Goal: Task Accomplishment & Management: Complete application form

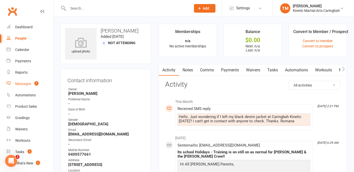
click at [22, 82] on div "Messages" at bounding box center [23, 84] width 16 height 4
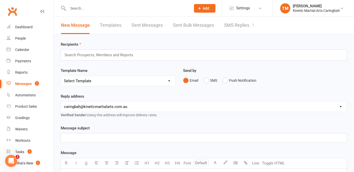
click at [235, 27] on link "SMS Replies 1" at bounding box center [239, 25] width 30 height 17
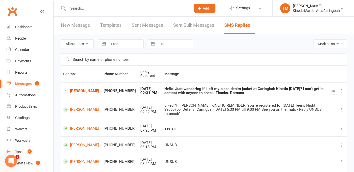
click at [341, 91] on icon at bounding box center [340, 90] width 5 height 5
click at [306, 102] on link "Delete" at bounding box center [319, 101] width 50 height 10
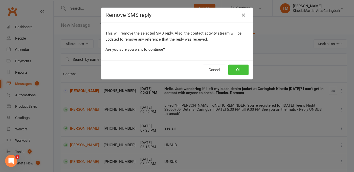
click at [242, 72] on button "Ok" at bounding box center [238, 70] width 20 height 11
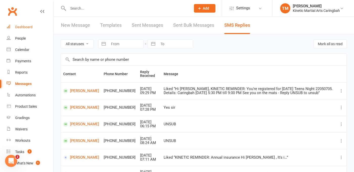
click at [24, 24] on link "Dashboard" at bounding box center [30, 26] width 47 height 11
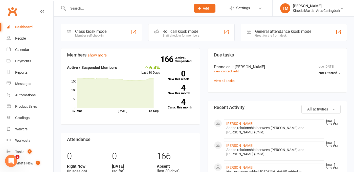
click at [78, 9] on input "text" at bounding box center [126, 8] width 121 height 7
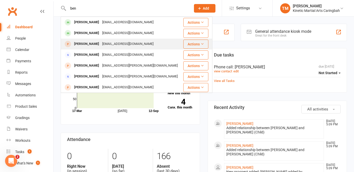
type input "ben"
click at [82, 41] on div "[PERSON_NAME]" at bounding box center [86, 43] width 28 height 7
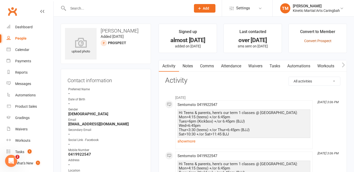
click at [316, 40] on link "Convert Prospect" at bounding box center [317, 41] width 27 height 4
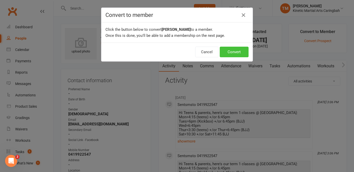
click at [238, 52] on button "Convert" at bounding box center [233, 52] width 29 height 11
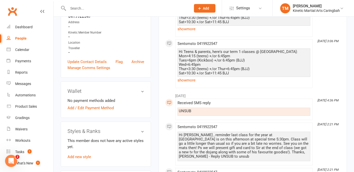
scroll to position [140, 0]
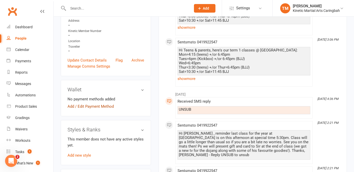
click at [102, 106] on link "Add / Edit Payment Method" at bounding box center [90, 107] width 46 height 6
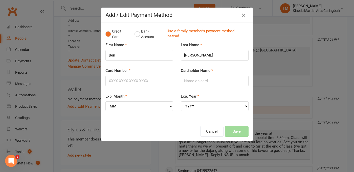
click at [245, 15] on icon "button" at bounding box center [243, 15] width 6 height 6
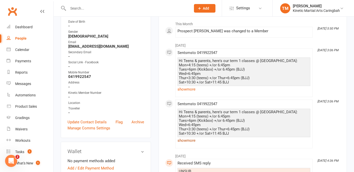
scroll to position [0, 0]
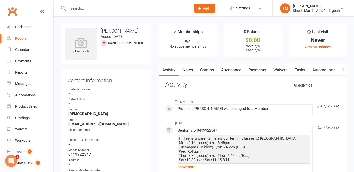
click at [277, 70] on link "Waivers" at bounding box center [279, 70] width 21 height 12
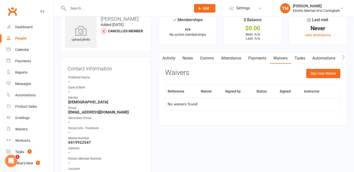
scroll to position [13, 0]
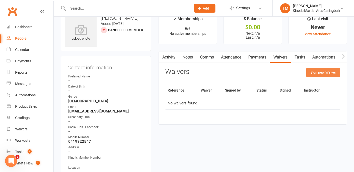
click at [313, 70] on button "Sign new Waiver" at bounding box center [323, 72] width 34 height 9
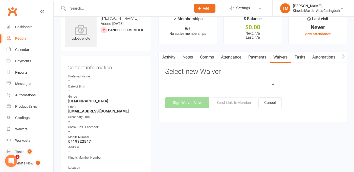
click at [253, 89] on select "Account Details / Payment Authority Free Trial Class Kinetic Martial Arts Membe…" at bounding box center [222, 85] width 114 height 10
select select "8520"
click at [165, 80] on select "Account Details / Payment Authority Free Trial Class Kinetic Martial Arts Membe…" at bounding box center [222, 85] width 114 height 10
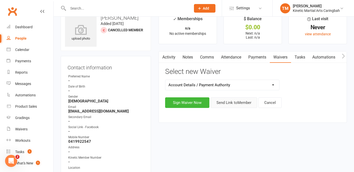
click at [236, 101] on button "Send Link to Member" at bounding box center [233, 102] width 46 height 11
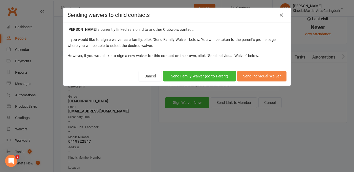
click at [260, 78] on button "Send Individual Waiver" at bounding box center [261, 76] width 49 height 11
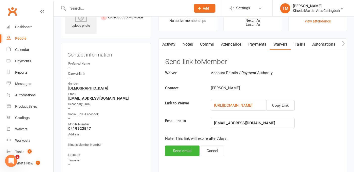
scroll to position [33, 0]
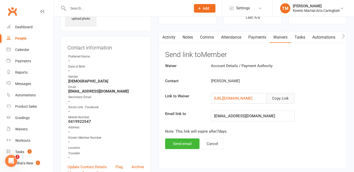
click at [282, 98] on button "Copy Link" at bounding box center [280, 98] width 28 height 11
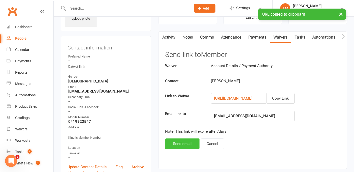
click at [184, 143] on button "Send email" at bounding box center [182, 144] width 34 height 11
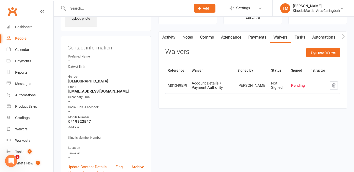
scroll to position [0, 0]
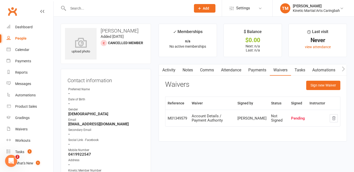
click at [202, 11] on button "Add" at bounding box center [204, 8] width 21 height 9
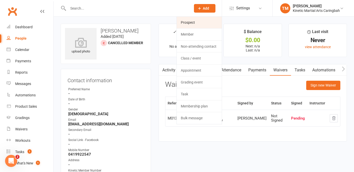
click at [201, 20] on link "Prospect" at bounding box center [199, 23] width 45 height 12
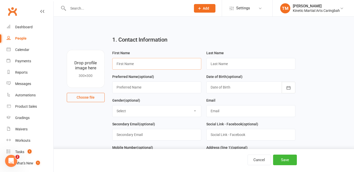
click at [146, 62] on input "text" at bounding box center [156, 64] width 89 height 12
paste input "[PERSON_NAME]"
type input "[PERSON_NAME]"
paste input "[PERSON_NAME]"
type input "Meily"
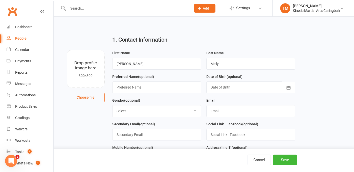
select select "[DEMOGRAPHIC_DATA]"
click at [112, 106] on select "Select [DEMOGRAPHIC_DATA] [DEMOGRAPHIC_DATA] Other" at bounding box center [156, 111] width 88 height 11
paste input "[EMAIL_ADDRESS][DOMAIN_NAME]"
type input "[EMAIL_ADDRESS][DOMAIN_NAME]"
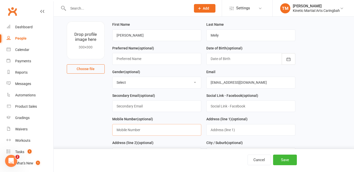
scroll to position [29, 0]
paste input "0401445990"
type input "0401445990"
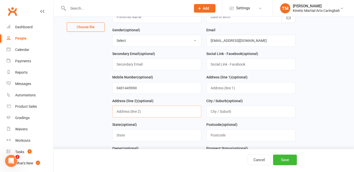
scroll to position [71, 0]
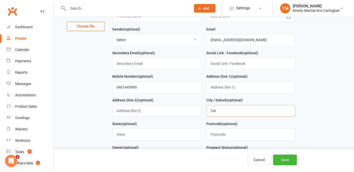
type input "Caringbah"
type input "[GEOGRAPHIC_DATA]"
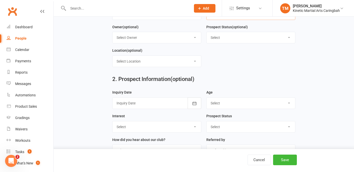
scroll to position [195, 0]
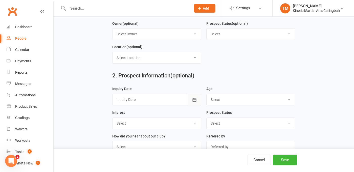
click at [193, 101] on icon "button" at bounding box center [194, 99] width 5 height 5
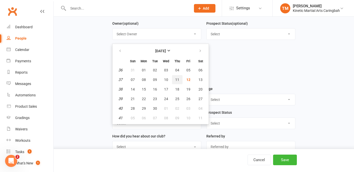
click at [179, 80] on button "11" at bounding box center [177, 79] width 11 height 9
type input "[DATE]"
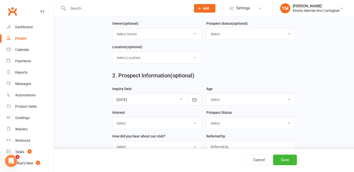
click at [215, 101] on select "Select 3-5 yrs 6-8 yrs 9-12 yrs 13-16 yrs 17-24 yrs 25-39 yrs 40 yrs + Family g…" at bounding box center [250, 99] width 88 height 11
select select "25-39 yrs"
click at [206, 95] on select "Select 3-5 yrs 6-8 yrs 9-12 yrs 13-16 yrs 17-24 yrs 25-39 yrs 40 yrs + Family g…" at bounding box center [250, 99] width 88 height 11
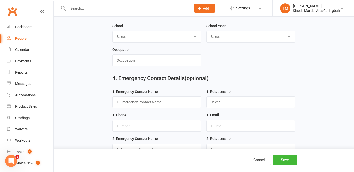
scroll to position [356, 0]
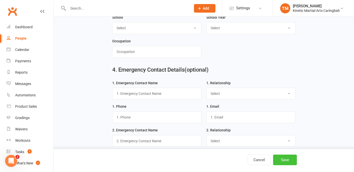
click at [285, 159] on button "Save" at bounding box center [285, 160] width 24 height 11
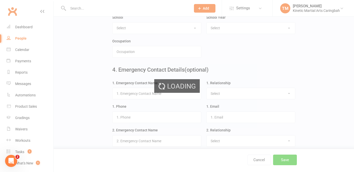
scroll to position [0, 0]
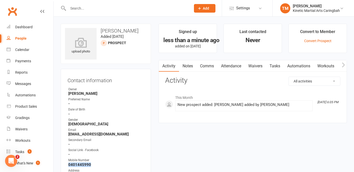
drag, startPoint x: 92, startPoint y: 163, endPoint x: 69, endPoint y: 164, distance: 23.0
click at [69, 164] on strong "0401445990" at bounding box center [106, 165] width 76 height 5
copy strong "0401445990"
drag, startPoint x: 102, startPoint y: 29, endPoint x: 106, endPoint y: 32, distance: 5.1
click at [106, 32] on h3 "[PERSON_NAME]" at bounding box center [106, 31] width 82 height 6
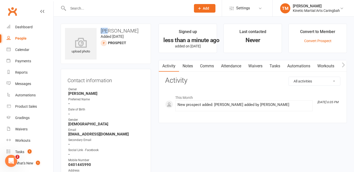
copy h3 "[PERSON_NAME]"
click at [123, 30] on h3 "[PERSON_NAME]" at bounding box center [106, 31] width 82 height 6
drag, startPoint x: 121, startPoint y: 30, endPoint x: 100, endPoint y: 31, distance: 21.0
click at [100, 31] on h3 "[PERSON_NAME]" at bounding box center [106, 31] width 82 height 6
copy h3 "[PERSON_NAME]"
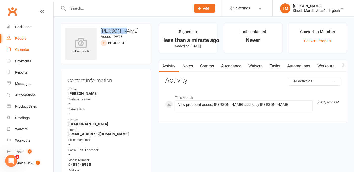
click at [27, 49] on div "Calendar" at bounding box center [22, 50] width 14 height 4
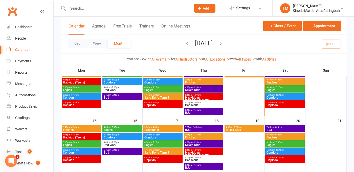
scroll to position [107, 0]
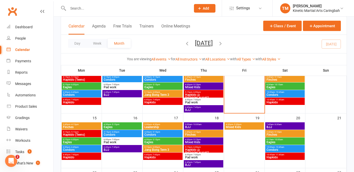
click at [74, 155] on span "- 7:45pm" at bounding box center [74, 155] width 8 height 2
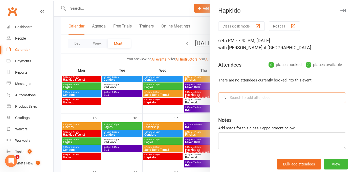
click at [248, 100] on input "search" at bounding box center [282, 97] width 128 height 11
paste input "[PERSON_NAME]"
type input "[PERSON_NAME]"
click at [265, 97] on input "search" at bounding box center [282, 97] width 128 height 11
paste input "[PERSON_NAME]"
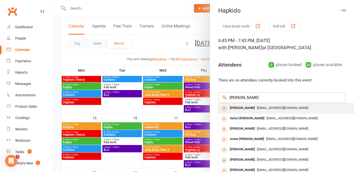
type input "[PERSON_NAME]"
click at [257, 107] on span "[EMAIL_ADDRESS][DOMAIN_NAME]" at bounding box center [282, 108] width 51 height 4
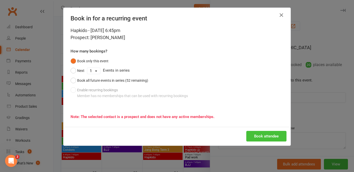
click at [273, 137] on button "Book attendee" at bounding box center [266, 136] width 40 height 11
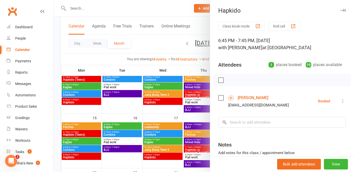
click at [98, 11] on div at bounding box center [204, 86] width 300 height 172
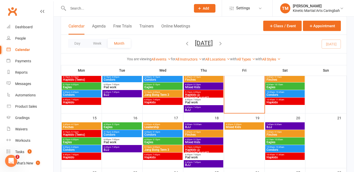
click at [96, 9] on input "text" at bounding box center [126, 8] width 121 height 7
paste input "[PERSON_NAME]"
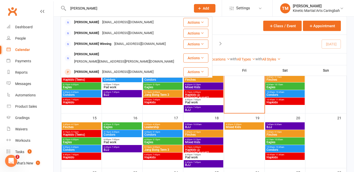
type input "[PERSON_NAME]"
click at [200, 8] on icon at bounding box center [199, 8] width 5 height 5
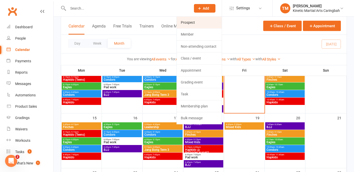
click at [190, 23] on link "Prospect" at bounding box center [199, 23] width 45 height 12
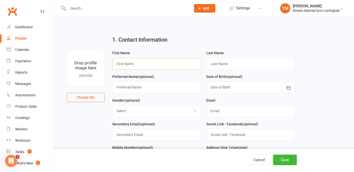
click at [124, 66] on input "text" at bounding box center [156, 64] width 89 height 12
paste input "[PERSON_NAME]"
type input "[PERSON_NAME]"
paste input "[EMAIL_ADDRESS][DOMAIN_NAME]"
type input "Kondoulis"
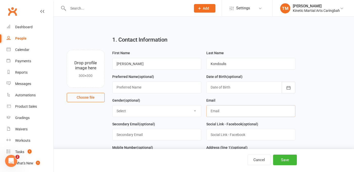
paste input "[EMAIL_ADDRESS][DOMAIN_NAME]"
type input "[EMAIL_ADDRESS][DOMAIN_NAME]"
select select "[DEMOGRAPHIC_DATA]"
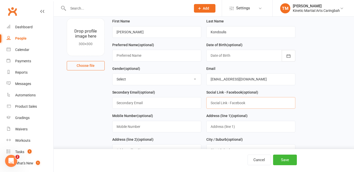
scroll to position [34, 0]
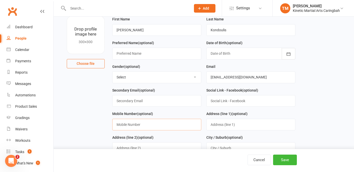
paste input "0405984222"
type input "0405984222"
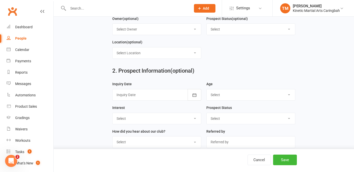
scroll to position [200, 0]
click at [199, 95] on button "button" at bounding box center [194, 95] width 14 height 12
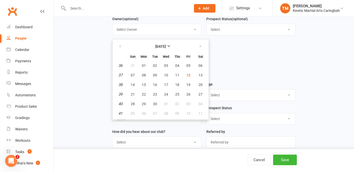
click at [255, 65] on div "2. Prospect Information (optional)" at bounding box center [203, 72] width 191 height 18
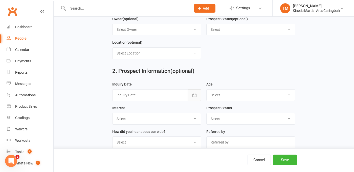
click at [195, 97] on icon "button" at bounding box center [194, 95] width 5 height 5
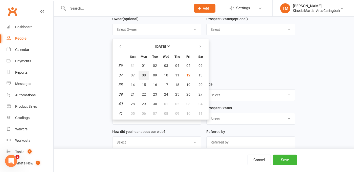
click at [145, 76] on span "08" at bounding box center [144, 75] width 4 height 4
type input "[DATE]"
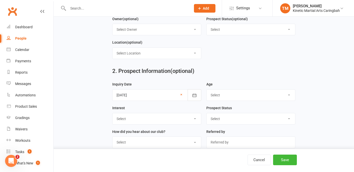
click at [215, 98] on select "Select 3-5 yrs 6-8 yrs 9-12 yrs 13-16 yrs 17-24 yrs 25-39 yrs 40 yrs + Family g…" at bounding box center [250, 95] width 88 height 11
select select "17-24 yrs"
click at [206, 91] on select "Select 3-5 yrs 6-8 yrs 9-12 yrs 13-16 yrs 17-24 yrs 25-39 yrs 40 yrs + Family g…" at bounding box center [250, 95] width 88 height 11
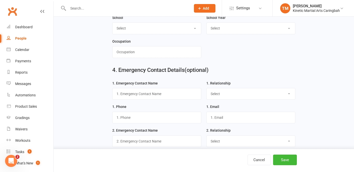
scroll to position [389, 0]
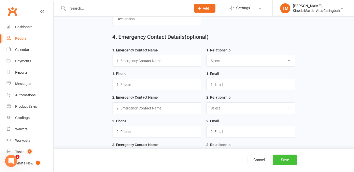
click at [289, 161] on button "Save" at bounding box center [285, 160] width 24 height 11
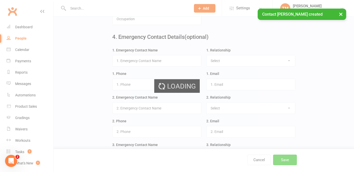
scroll to position [0, 0]
